Goal: Transaction & Acquisition: Purchase product/service

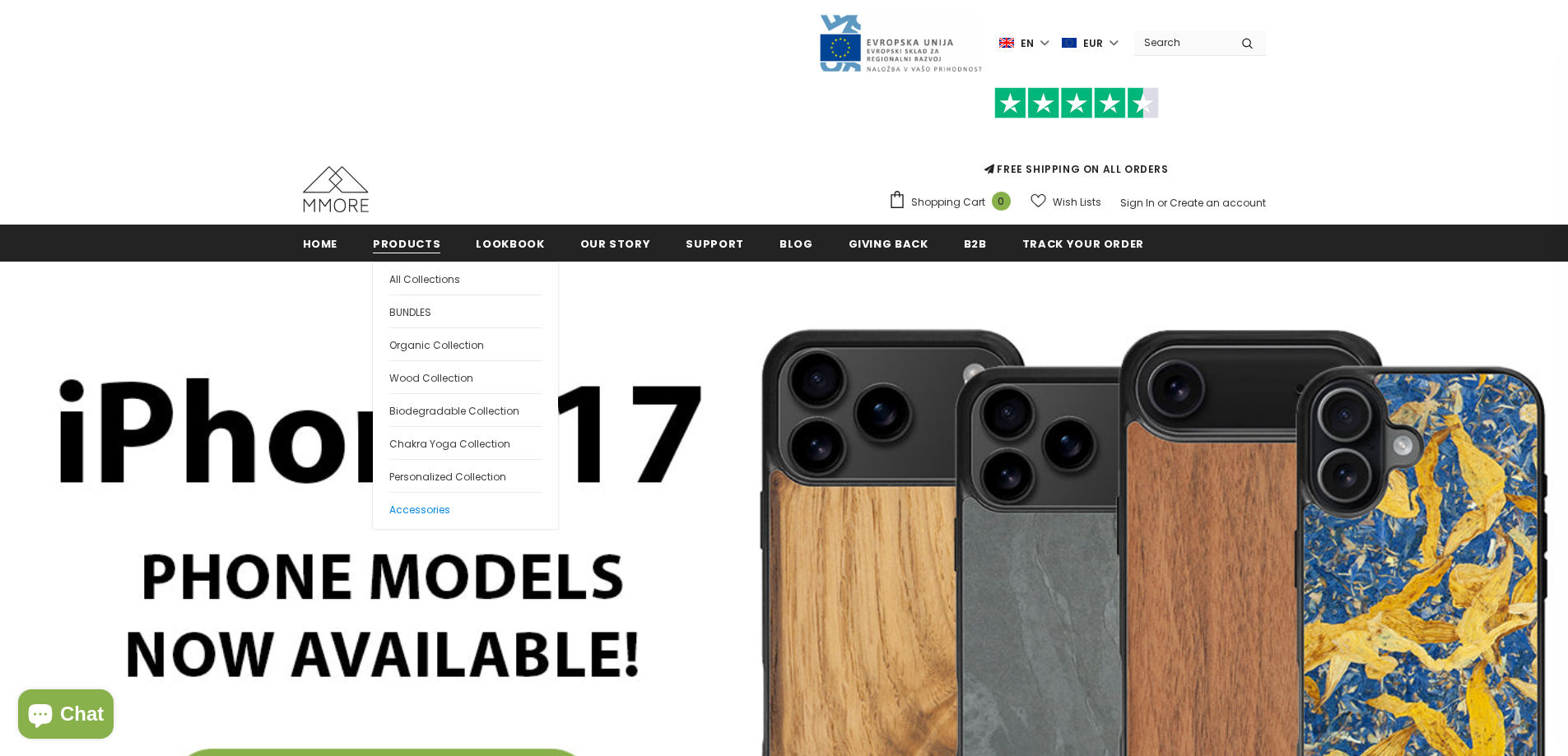
click at [433, 506] on span "Accessories" at bounding box center [419, 509] width 61 height 14
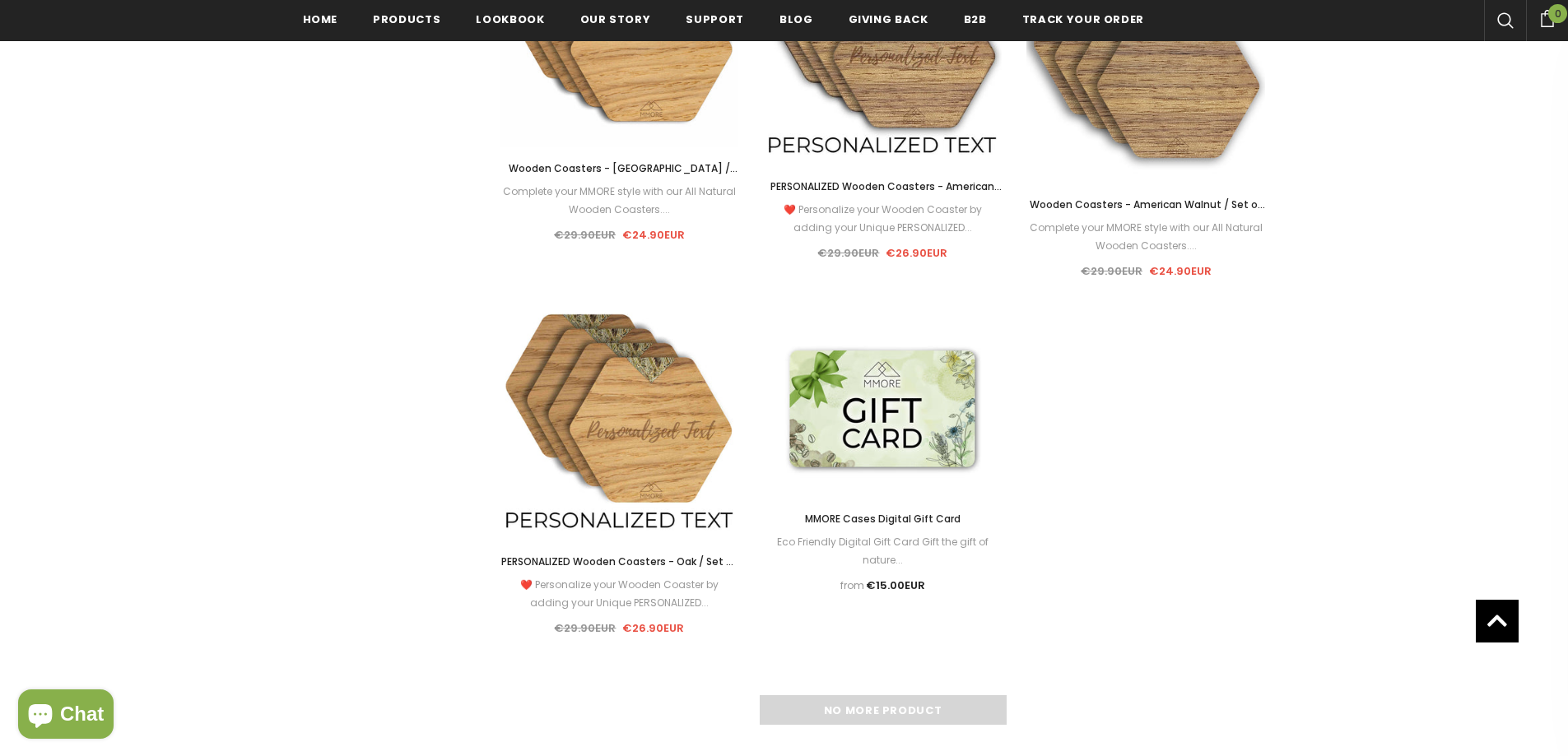
scroll to position [2083, 0]
